Goal: Task Accomplishment & Management: Complete application form

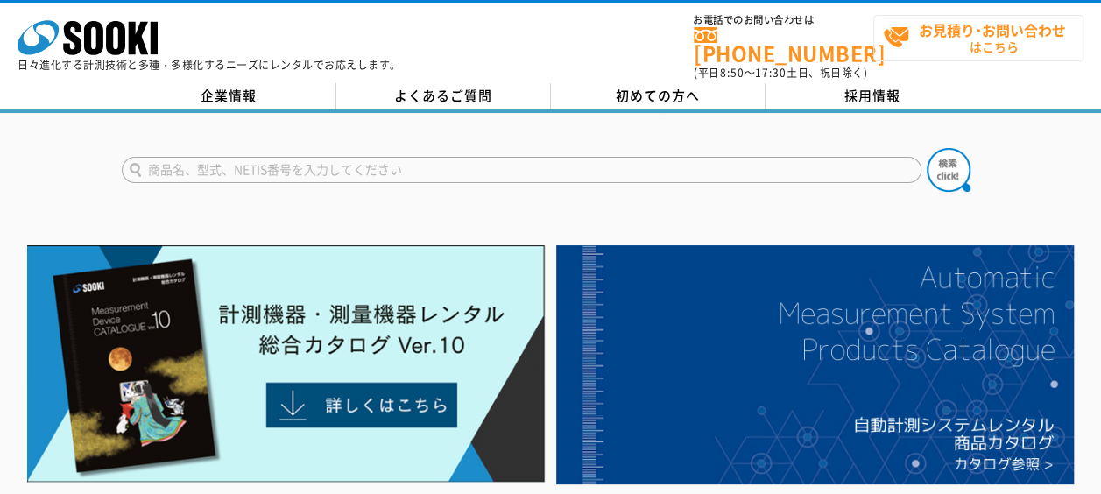
click at [991, 50] on span "お見積り･お問い合わせ はこちら" at bounding box center [983, 38] width 200 height 44
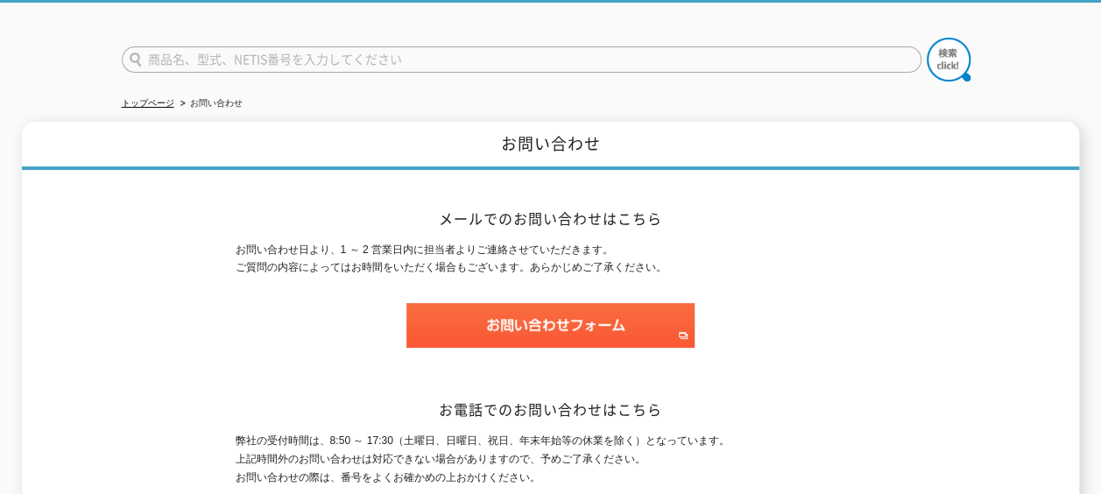
scroll to position [175, 0]
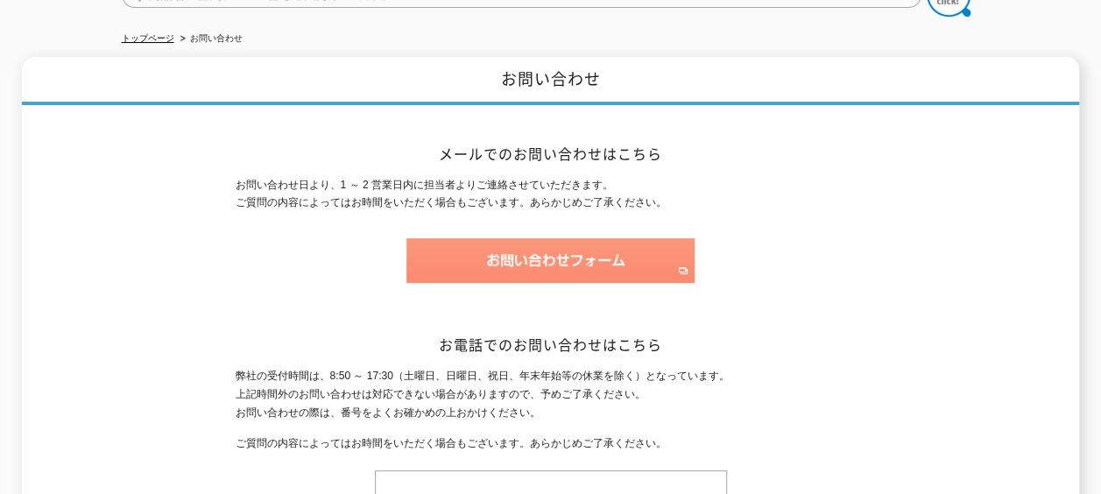
click at [476, 246] on img at bounding box center [550, 260] width 288 height 45
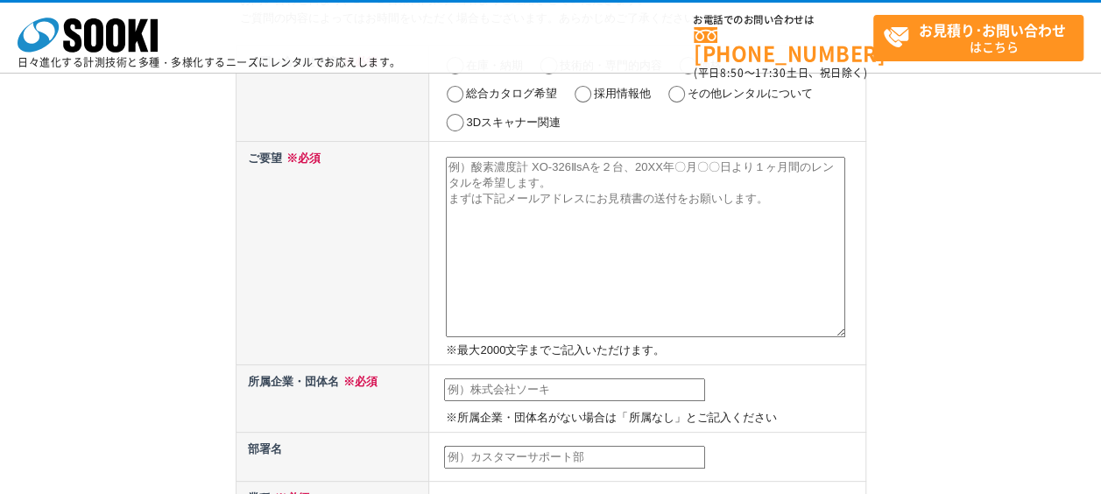
scroll to position [88, 0]
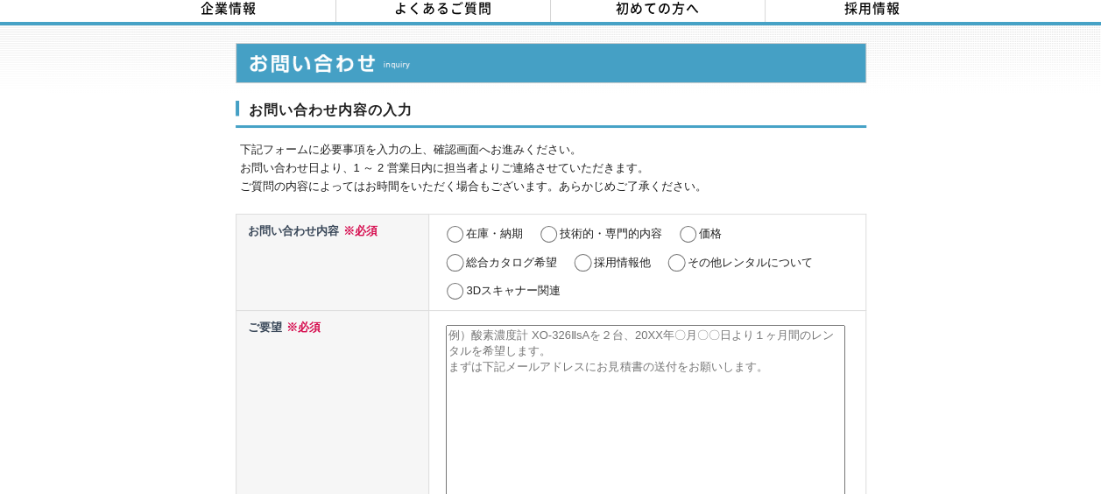
click at [673, 254] on input "その他レンタルについて" at bounding box center [677, 263] width 22 height 18
radio input "true"
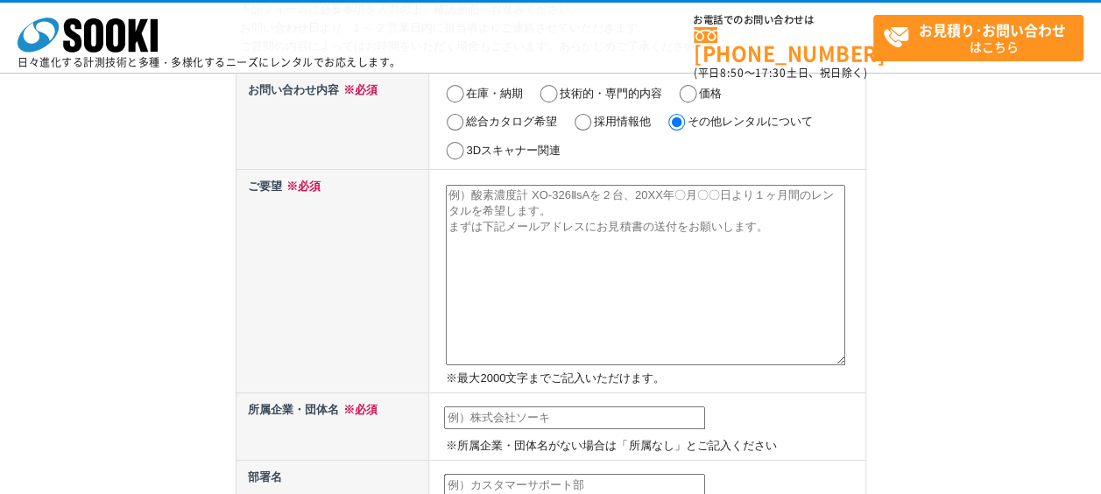
scroll to position [175, 0]
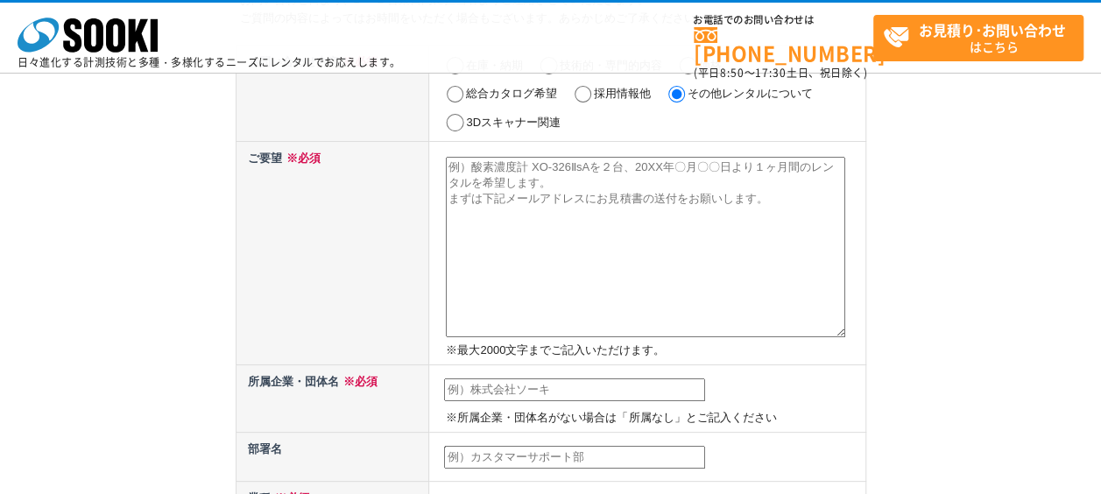
click at [500, 225] on textarea at bounding box center [645, 247] width 399 height 180
paste textarea "お世話になります。建職バンクの栗原と申します。 この度、貴社の求人情報を拝見し、弊社のサービスが貴社のお役に立てると感じ、ご連絡させていただきました。 弊社は…"
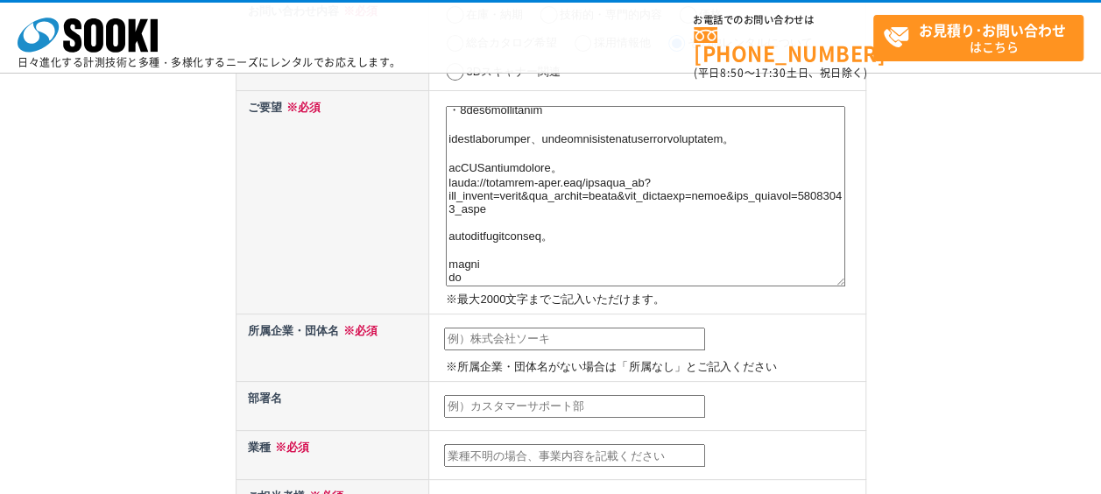
scroll to position [263, 0]
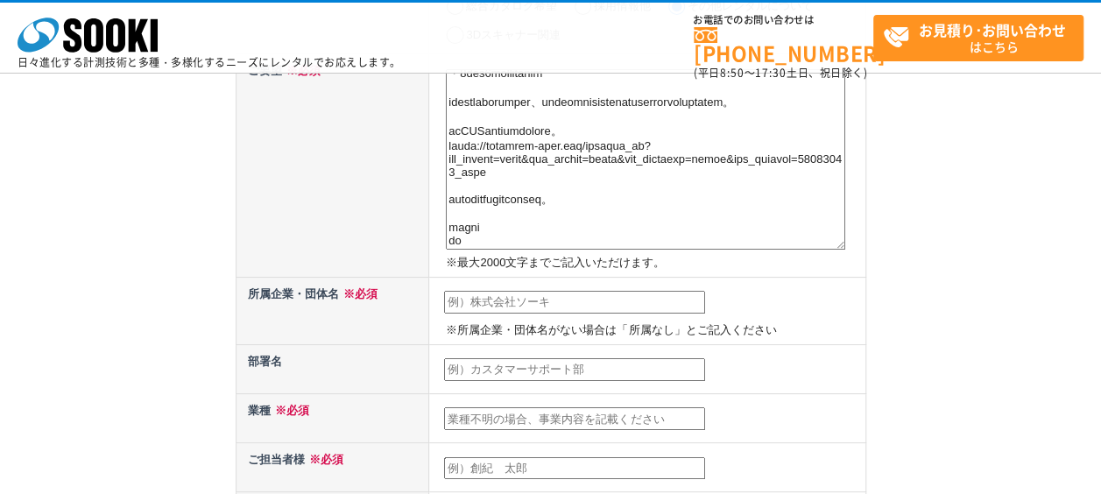
type textarea "お世話になります。建職バンクの栗原と申します。 この度、貴社の求人情報を拝見し、弊社のサービスが貴社のお役に立てると感じ、ご連絡させていただきました。 弊社は…"
click at [534, 307] on input "text" at bounding box center [574, 302] width 261 height 23
type input "株式会社アーキベース"
type input "栗原 諄"
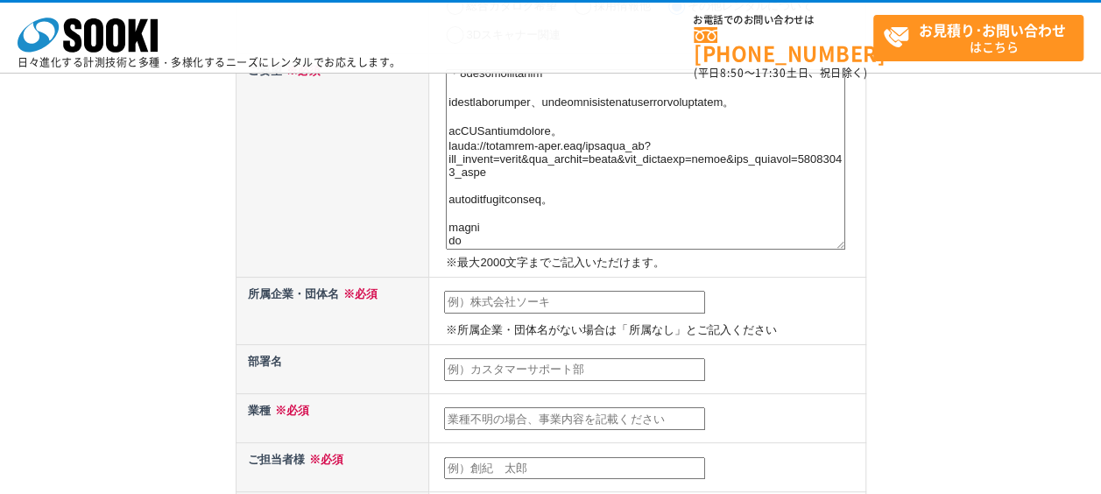
type input "jun.kuribara@archibase.co.jp"
type input "162"
select select "13"
type input "新宿区神楽坂2丁目14 ノービィビル 3F"
click at [503, 364] on input "text" at bounding box center [574, 369] width 261 height 23
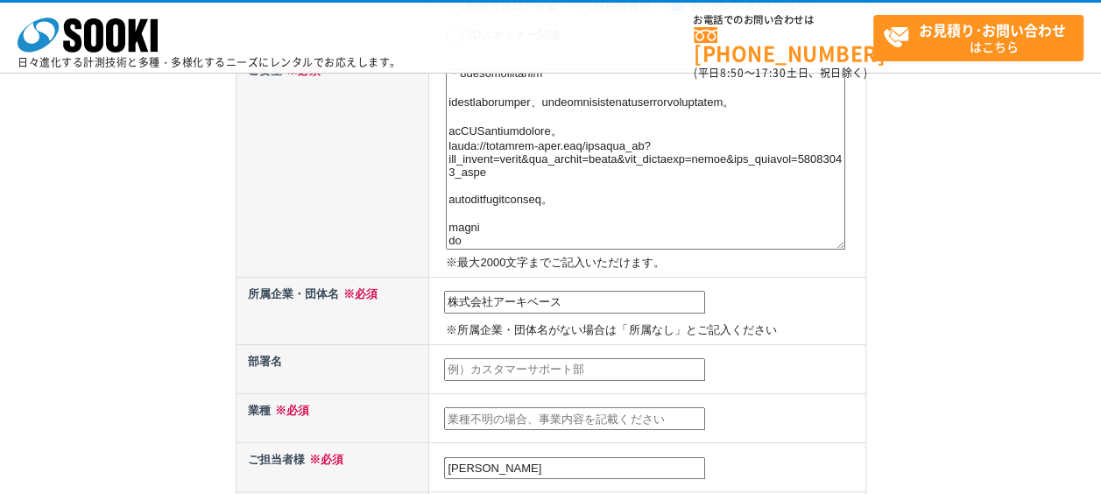
paste input "マーケティング部"
type input "マーケティング部"
drag, startPoint x: 469, startPoint y: 412, endPoint x: 475, endPoint y: 402, distance: 11.0
click at [470, 412] on input "text" at bounding box center [574, 418] width 261 height 23
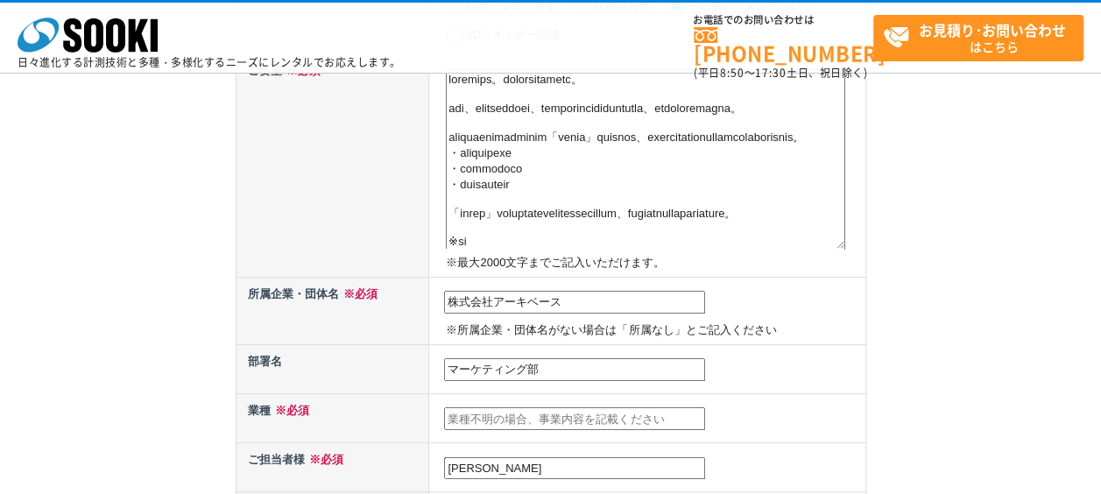
scroll to position [350, 0]
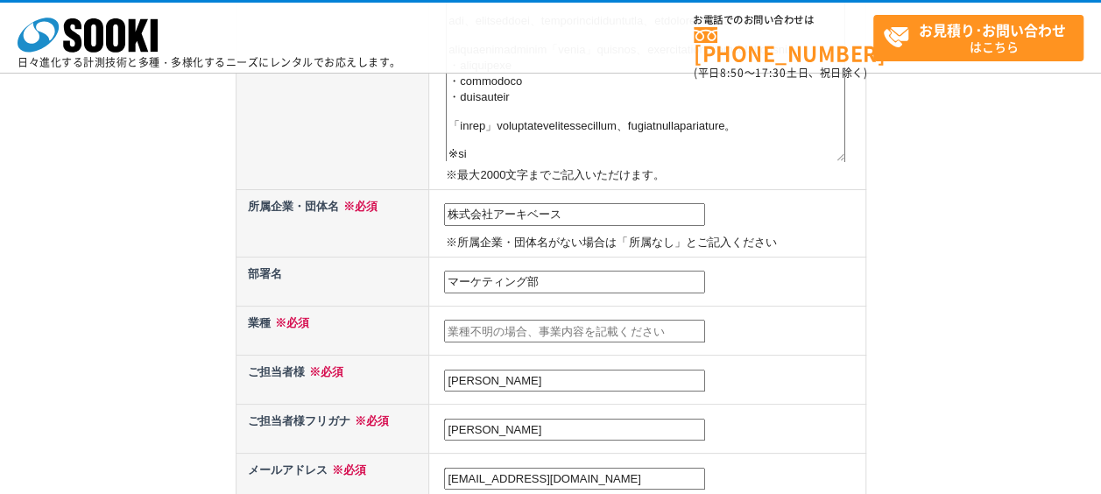
click at [539, 329] on input "text" at bounding box center [574, 331] width 261 height 23
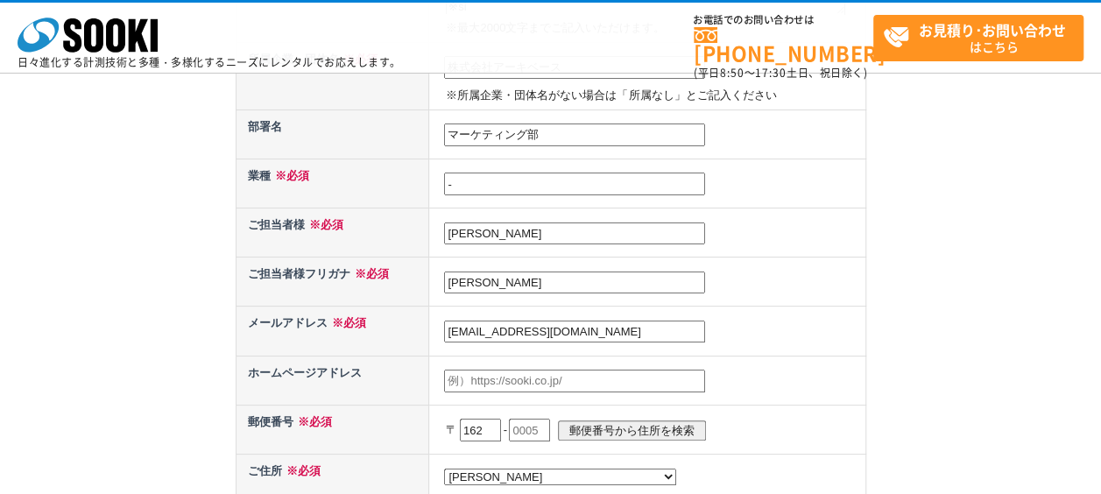
scroll to position [525, 0]
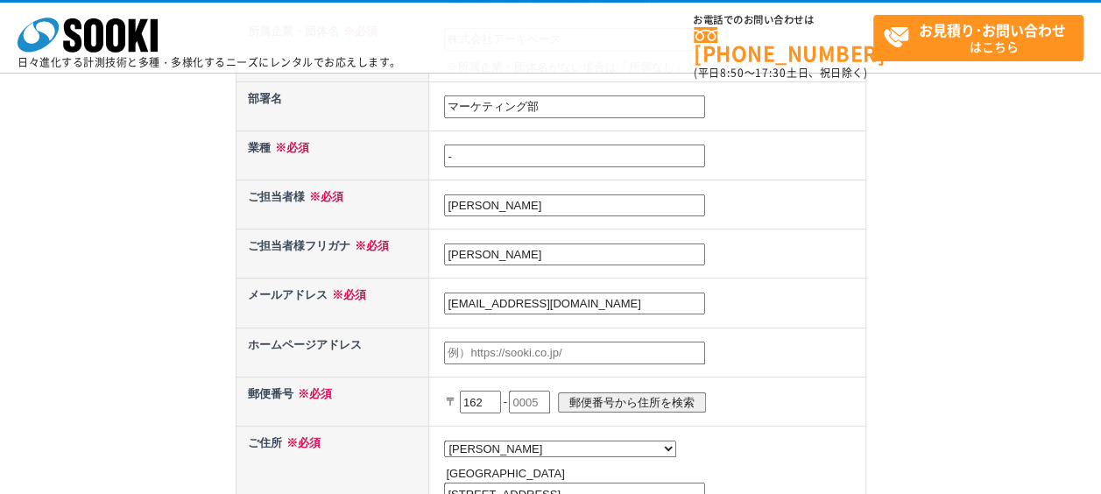
type input "-"
drag, startPoint x: 552, startPoint y: 264, endPoint x: 428, endPoint y: 255, distance: 123.9
click at [428, 255] on tr "ご担当者様フリガナ ※必須 栗原 諄" at bounding box center [551, 253] width 630 height 49
drag, startPoint x: 520, startPoint y: 256, endPoint x: 261, endPoint y: 271, distance: 259.7
click at [250, 271] on tr "ご担当者様フリガナ ※必須 栗原 諄" at bounding box center [551, 253] width 630 height 49
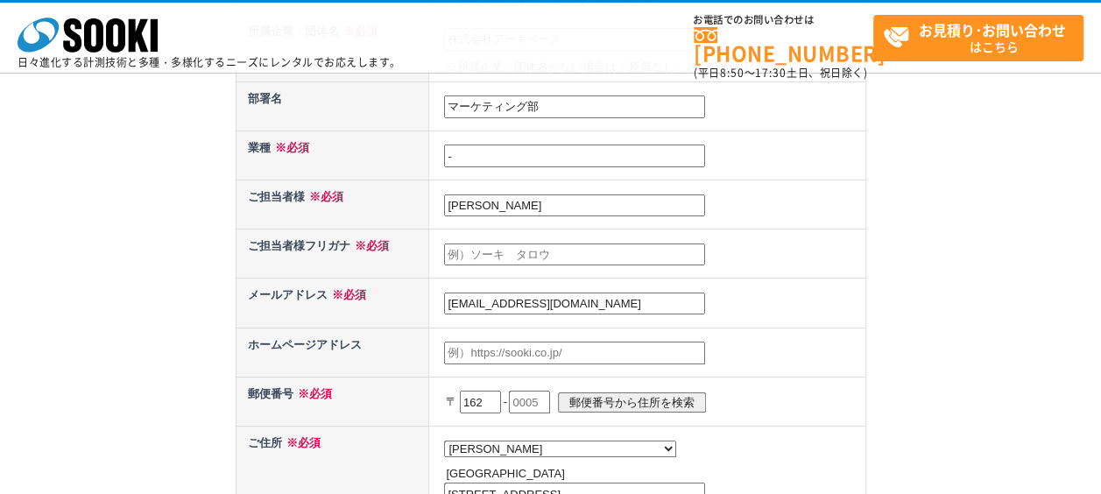
click at [496, 257] on input "text" at bounding box center [574, 254] width 261 height 23
paste input "クリバラ ジュン"
type input "クリバラ ジュン"
click at [473, 343] on input "text" at bounding box center [574, 353] width 261 height 23
paste input "https://archibase.co.jp/"
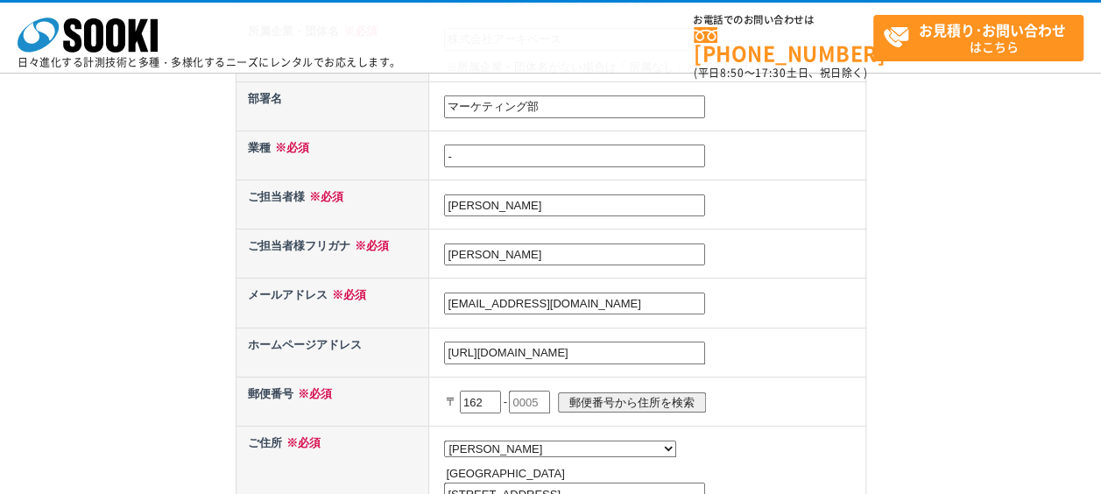
type input "https://archibase.co.jp/"
click at [541, 394] on input "text" at bounding box center [529, 402] width 41 height 23
type input "0825"
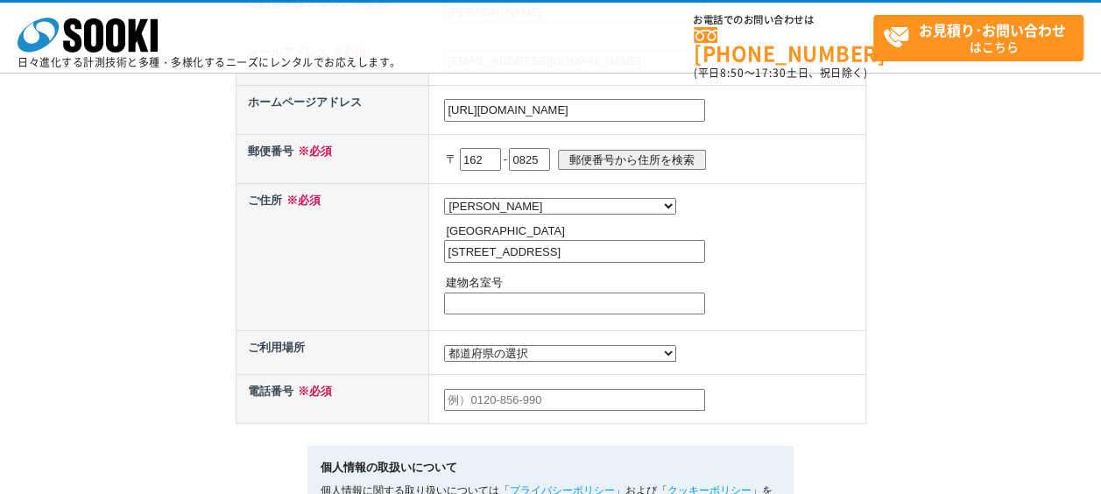
scroll to position [788, 0]
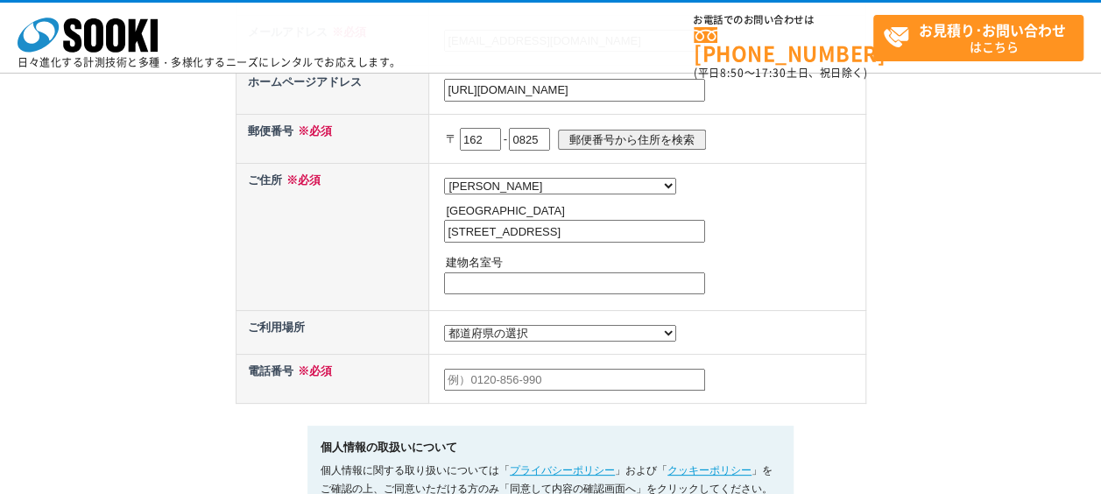
click at [525, 328] on select "都道府県の選択 利用場所未定 北海道 青森県 岩手県 宮城県 秋田県 山形県 福島県 茨城県 栃木県 群馬県 埼玉県 千葉県 東京都 神奈川県 新潟県 富山県…" at bounding box center [560, 333] width 232 height 17
select select "13"
click at [444, 325] on select "都道府県の選択 利用場所未定 北海道 青森県 岩手県 宮城県 秋田県 山形県 福島県 茨城県 栃木県 群馬県 埼玉県 千葉県 東京都 神奈川県 新潟県 富山県…" at bounding box center [560, 333] width 232 height 17
click at [521, 373] on input "text" at bounding box center [574, 380] width 261 height 23
type input "080-3342-1380"
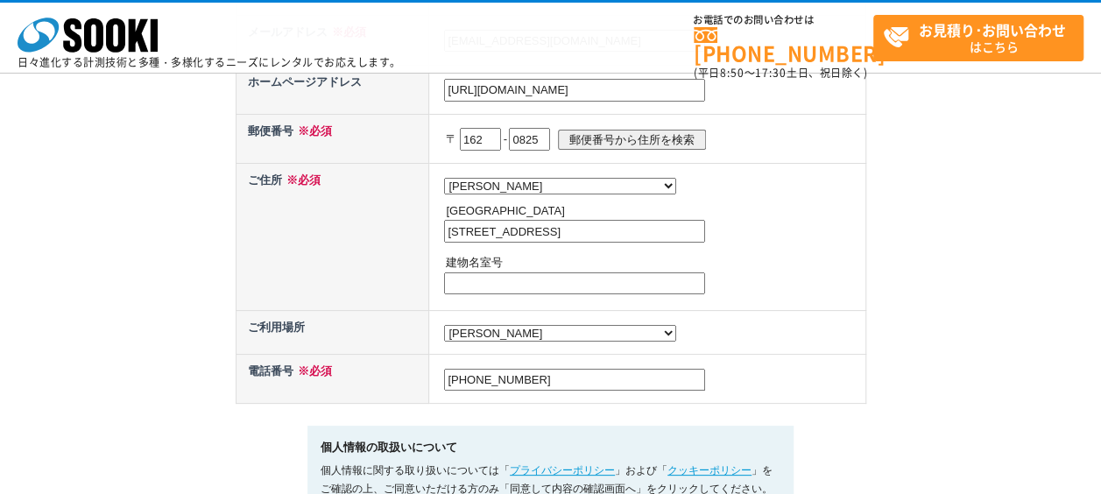
type input "神楽坂2丁目14 ノービィビル 3F"
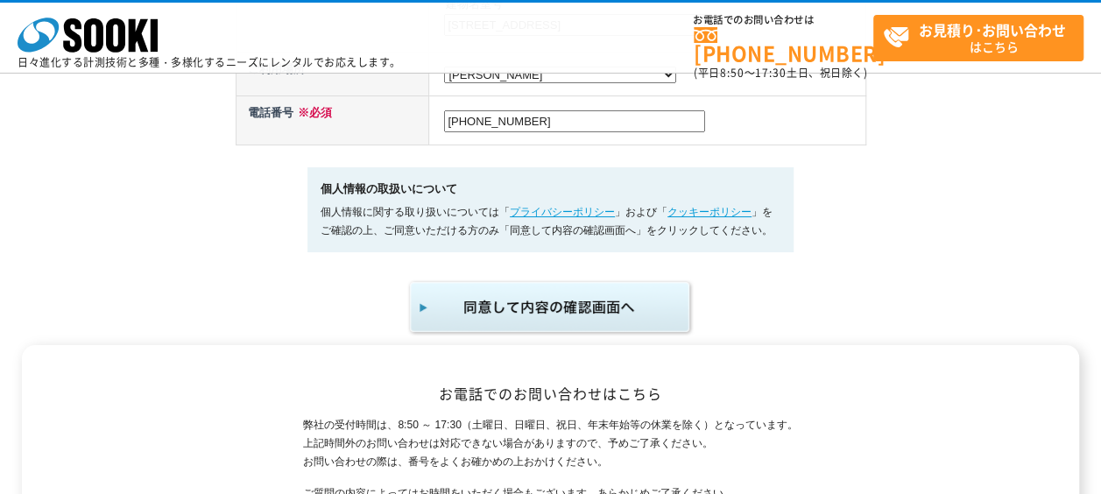
scroll to position [1051, 0]
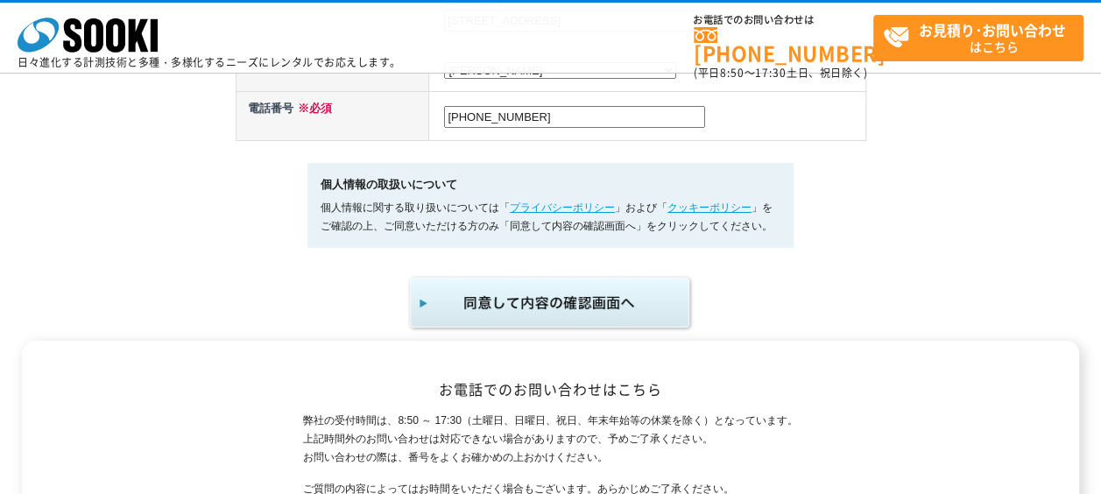
click at [476, 321] on img "submit" at bounding box center [550, 303] width 287 height 58
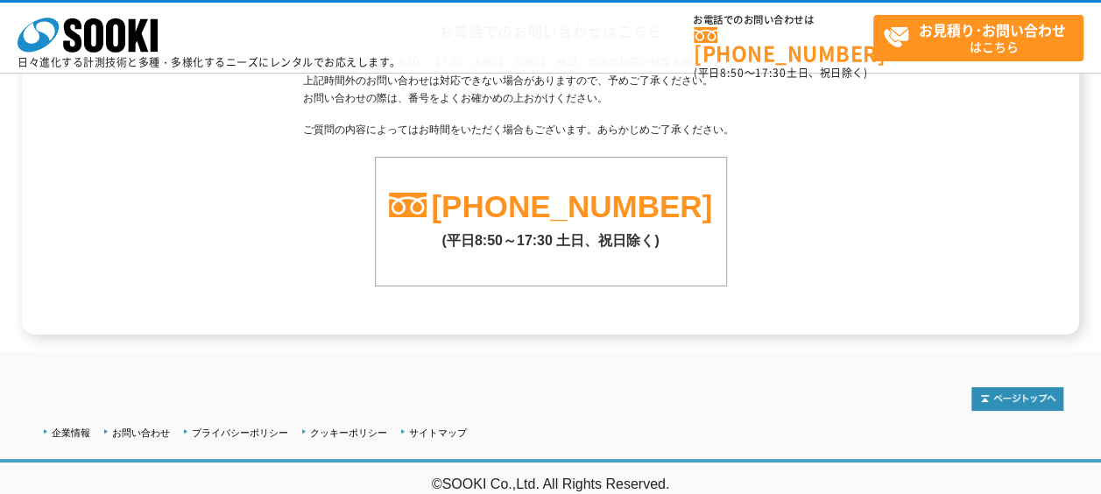
scroll to position [1489, 0]
